Goal: Go to known website: Access a specific website the user already knows

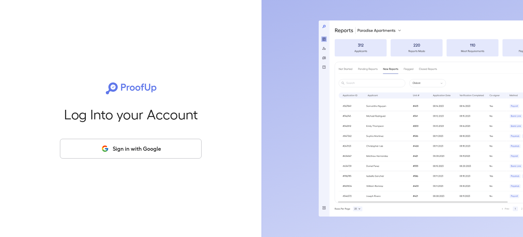
click at [109, 153] on button "Sign in with Google" at bounding box center [131, 149] width 142 height 20
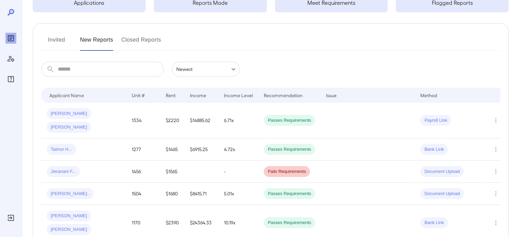
scroll to position [68, 0]
